Goal: Information Seeking & Learning: Understand process/instructions

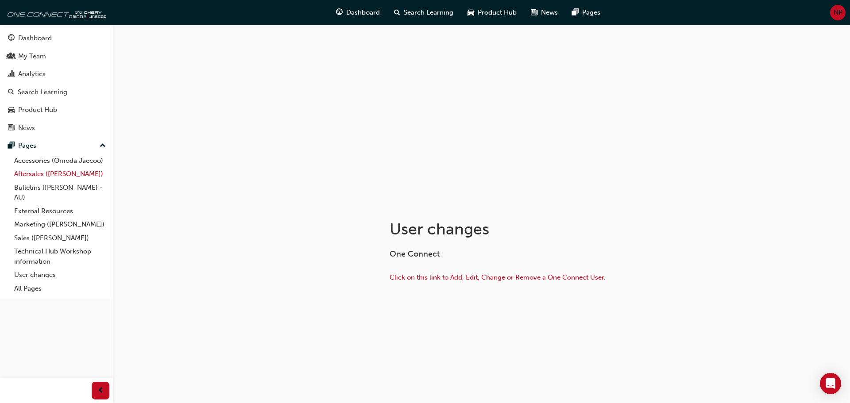
click at [58, 174] on link "Aftersales ([PERSON_NAME])" at bounding box center [60, 174] width 99 height 14
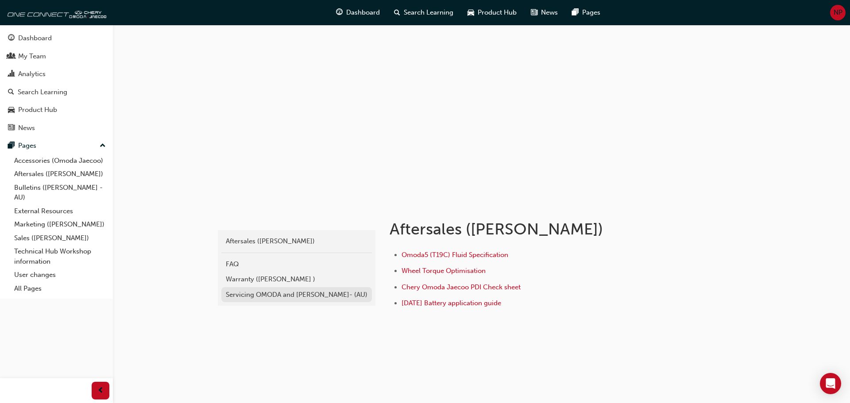
click at [247, 294] on div "Servicing OMODA and [PERSON_NAME]- (AU)" at bounding box center [297, 295] width 142 height 10
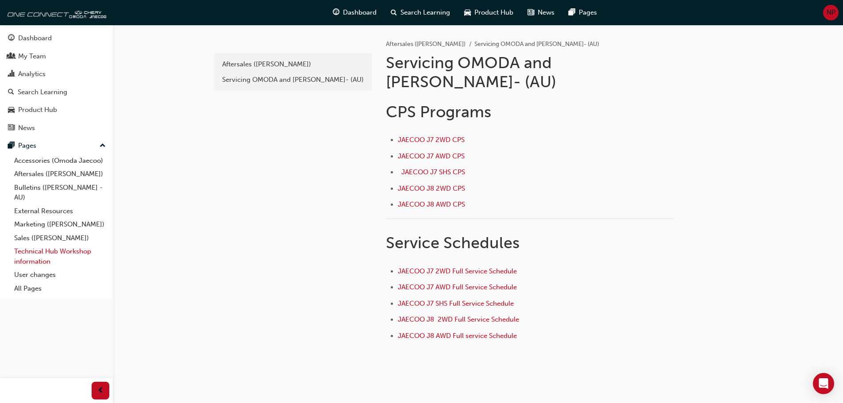
click at [46, 253] on link "Technical Hub Workshop information" at bounding box center [60, 256] width 99 height 23
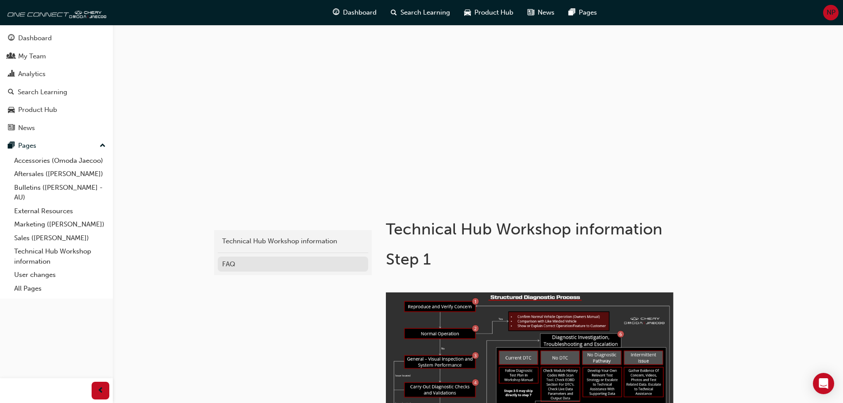
click at [237, 263] on div "FAQ" at bounding box center [293, 264] width 142 height 10
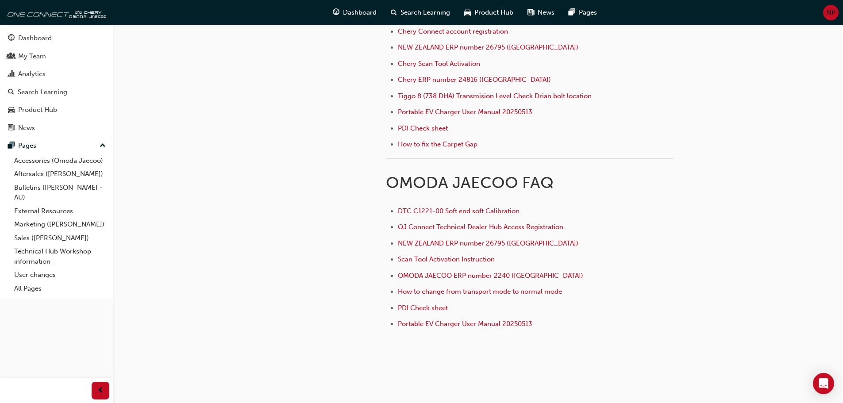
scroll to position [387, 0]
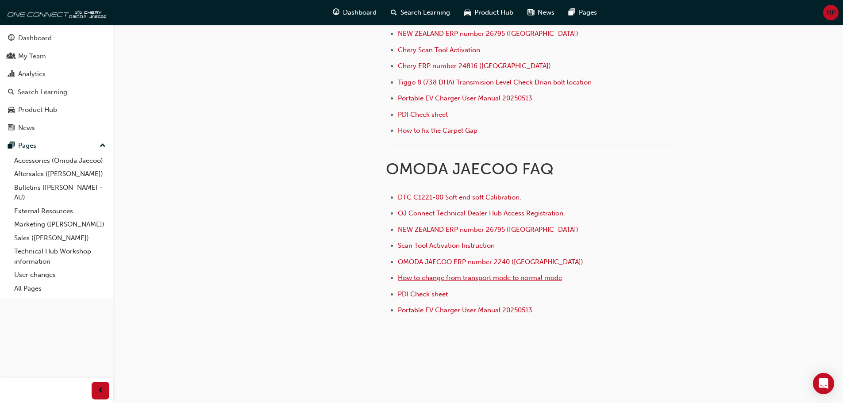
click at [440, 276] on span "How to change from transport mode to normal mode" at bounding box center [480, 278] width 164 height 8
click at [492, 279] on span "How to change from transport mode to normal mode" at bounding box center [480, 278] width 164 height 8
click at [242, 281] on div "aa43bc1d-67ab-42a7-8e11-b88870d04dc2 Technical Hub Workshop information FAQ" at bounding box center [291, 84] width 159 height 538
click at [244, 153] on div "aa43bc1d-67ab-42a7-8e11-b88870d04dc2 Technical Hub Workshop information FAQ" at bounding box center [291, 84] width 159 height 538
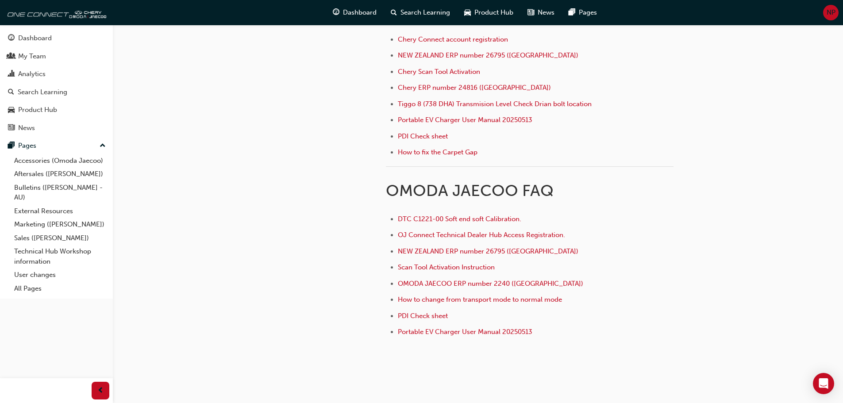
scroll to position [387, 0]
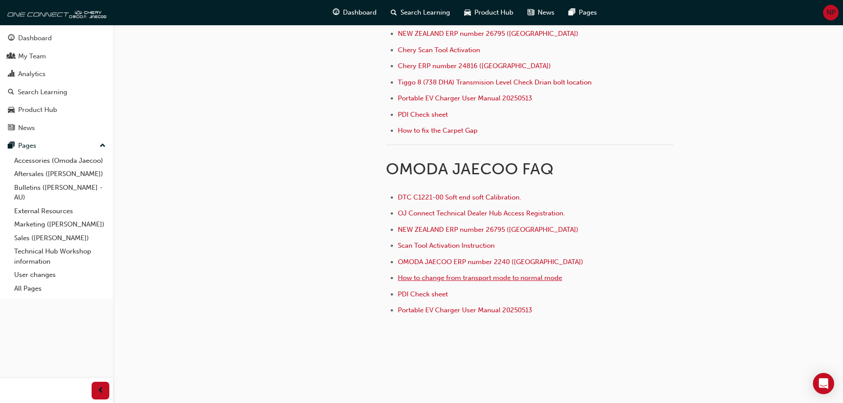
click at [511, 278] on span "How to change from transport mode to normal mode" at bounding box center [480, 278] width 164 height 8
click at [491, 281] on span "How to change from transport mode to normal mode" at bounding box center [480, 278] width 164 height 8
click at [247, 189] on div "aa43bc1d-67ab-42a7-8e11-b88870d04dc2 Technical Hub Workshop information FAQ" at bounding box center [291, 84] width 159 height 538
click at [544, 278] on span "How to change from transport mode to normal mode" at bounding box center [480, 278] width 164 height 8
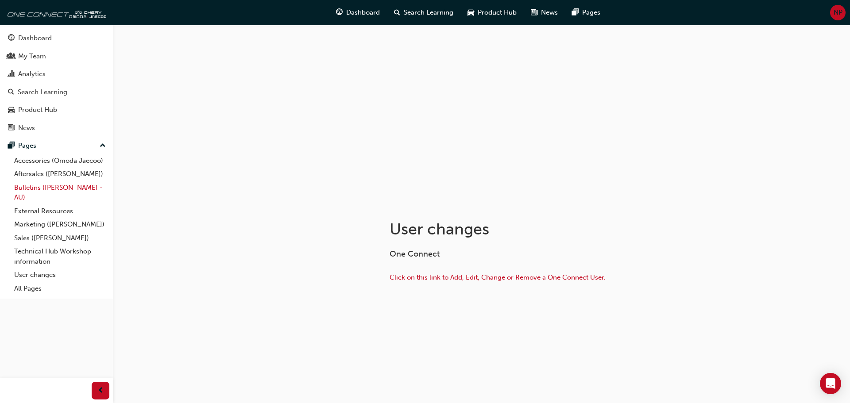
click at [36, 188] on link "Bulletins ([PERSON_NAME] - AU)" at bounding box center [60, 192] width 99 height 23
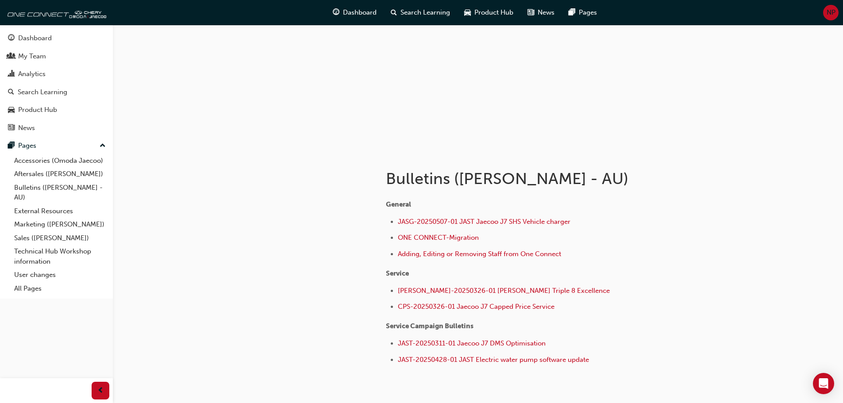
scroll to position [100, 0]
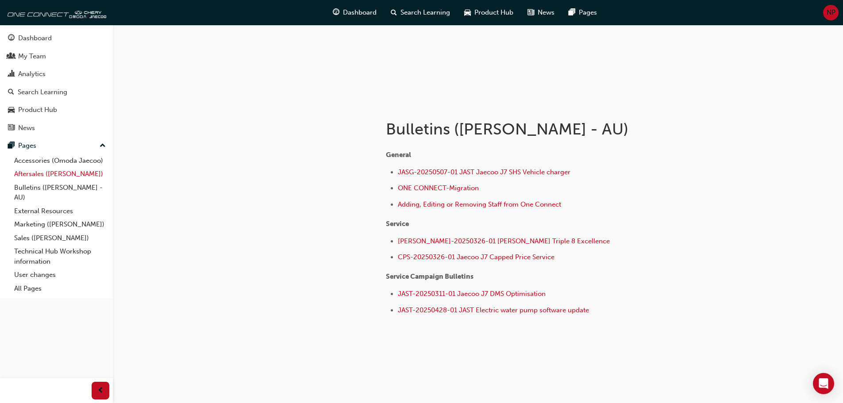
click at [50, 176] on link "Aftersales ([PERSON_NAME])" at bounding box center [60, 174] width 99 height 14
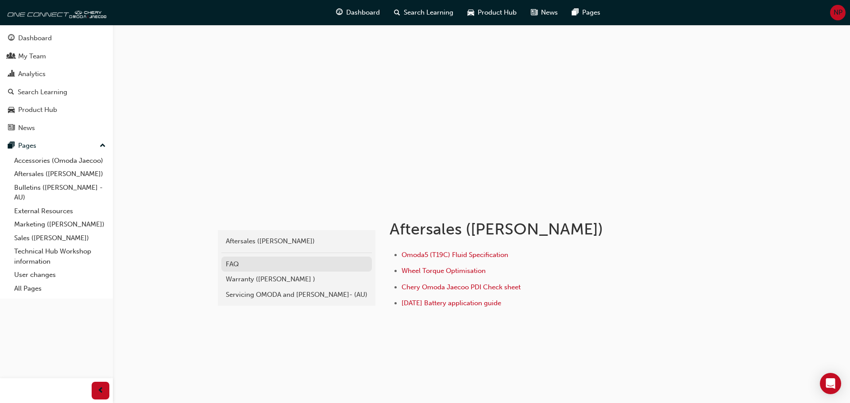
click at [230, 265] on div "FAQ" at bounding box center [297, 264] width 142 height 10
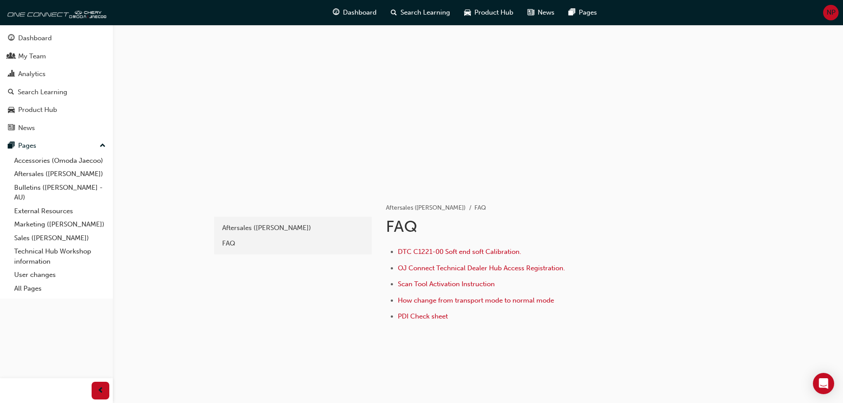
scroll to position [19, 0]
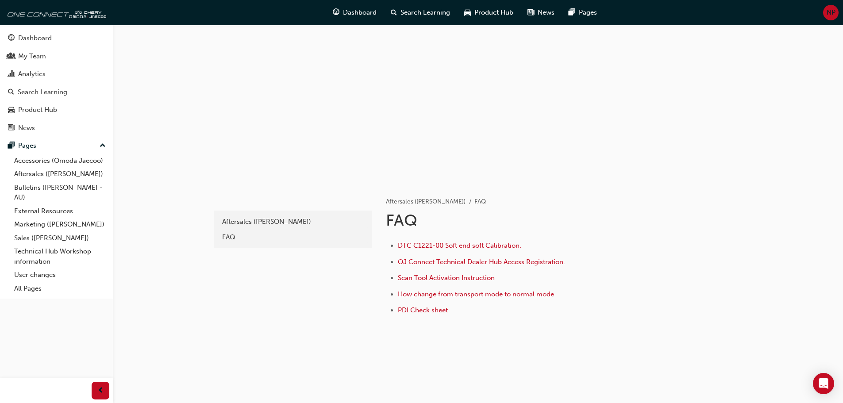
click at [460, 293] on span "How change from transport mode to normal mode" at bounding box center [476, 294] width 156 height 8
